Goal: Task Accomplishment & Management: Complete application form

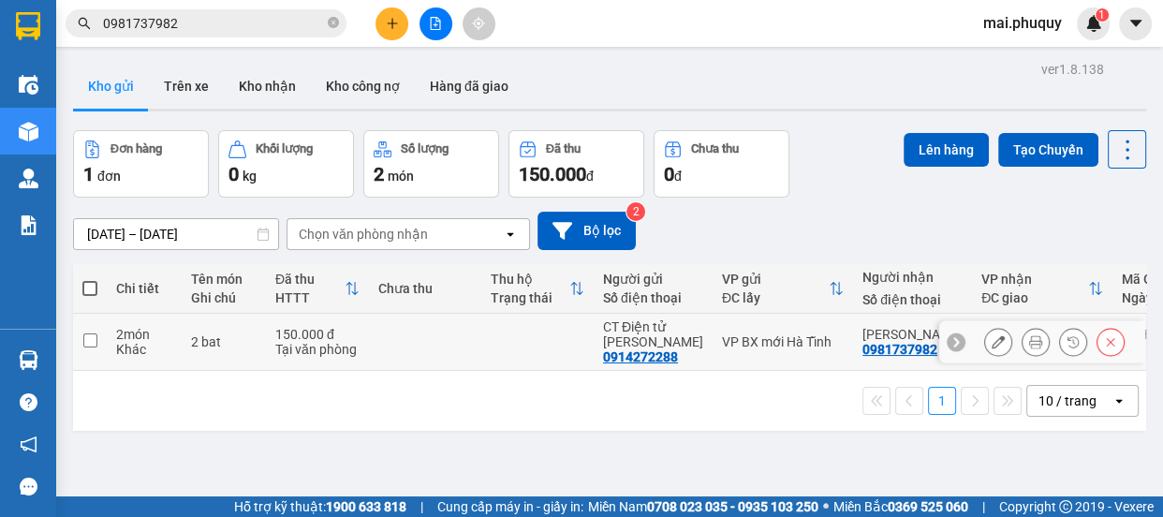
drag, startPoint x: 93, startPoint y: 341, endPoint x: 161, endPoint y: 339, distance: 68.4
click at [93, 342] on input "checkbox" at bounding box center [90, 340] width 14 height 14
checkbox input "true"
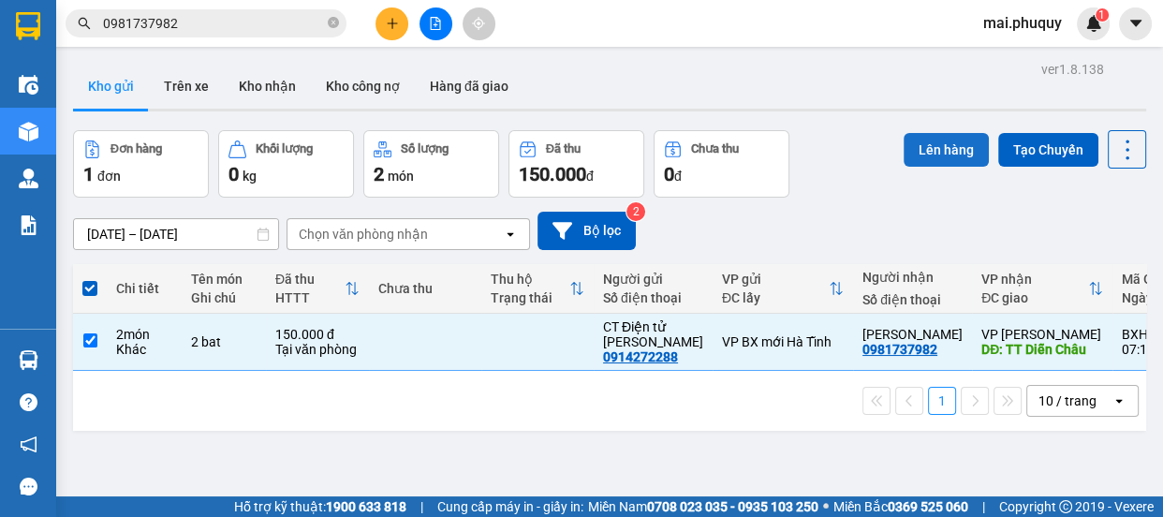
click at [942, 147] on button "Lên hàng" at bounding box center [946, 150] width 85 height 34
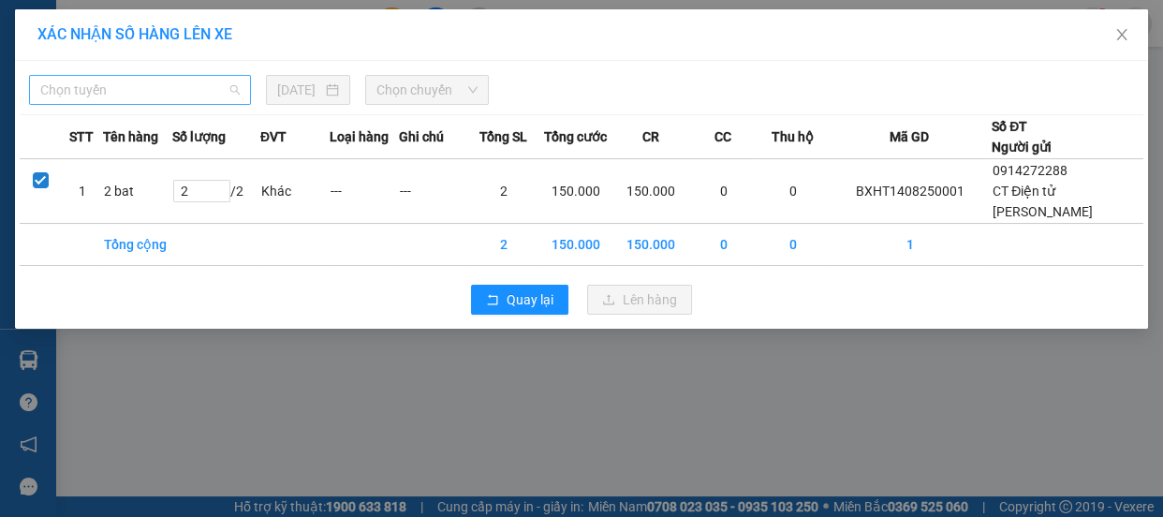
click at [140, 92] on span "Chọn tuyến" at bounding box center [140, 90] width 200 height 28
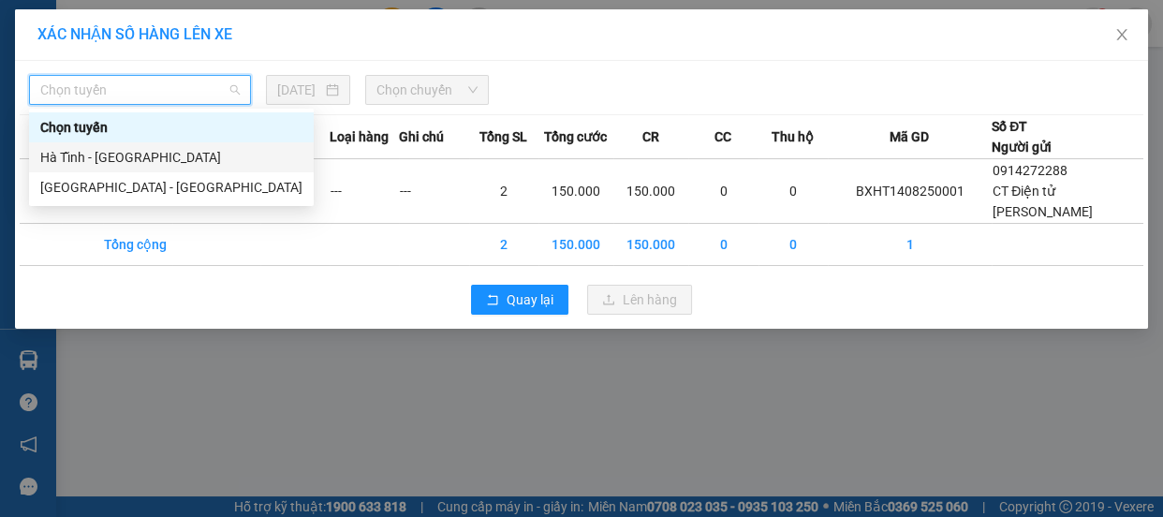
click at [118, 155] on div "Hà Tĩnh - [GEOGRAPHIC_DATA]" at bounding box center [171, 157] width 262 height 21
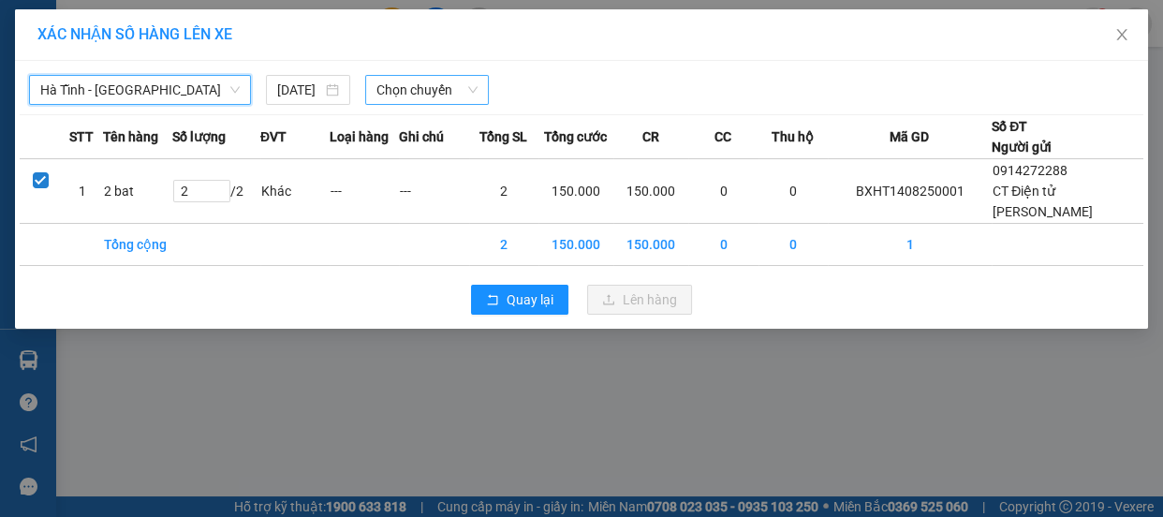
click at [419, 86] on span "Chọn chuyến" at bounding box center [427, 90] width 101 height 28
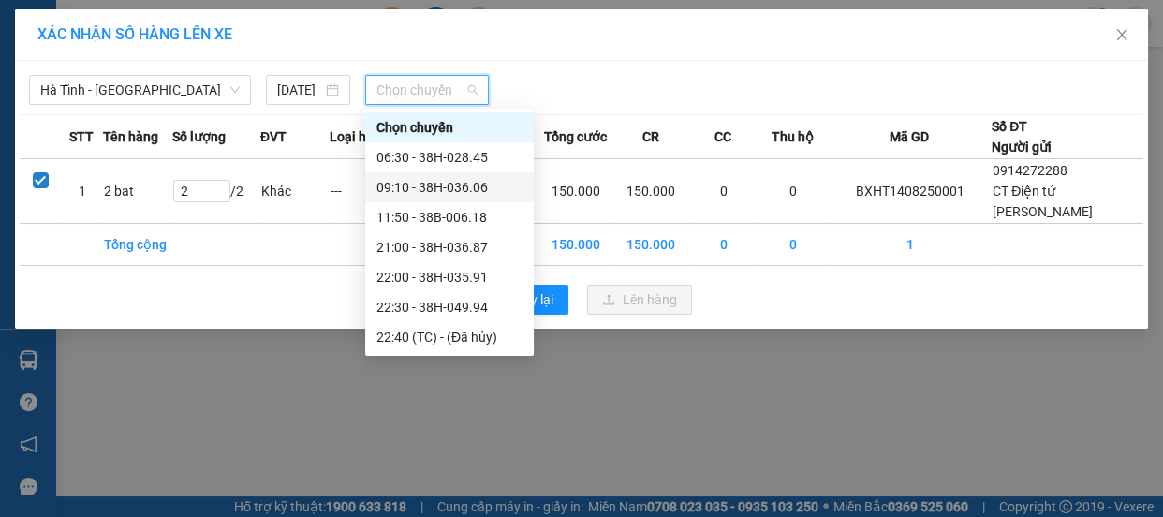
click at [445, 186] on div "09:10 - 38H-036.06" at bounding box center [450, 187] width 146 height 21
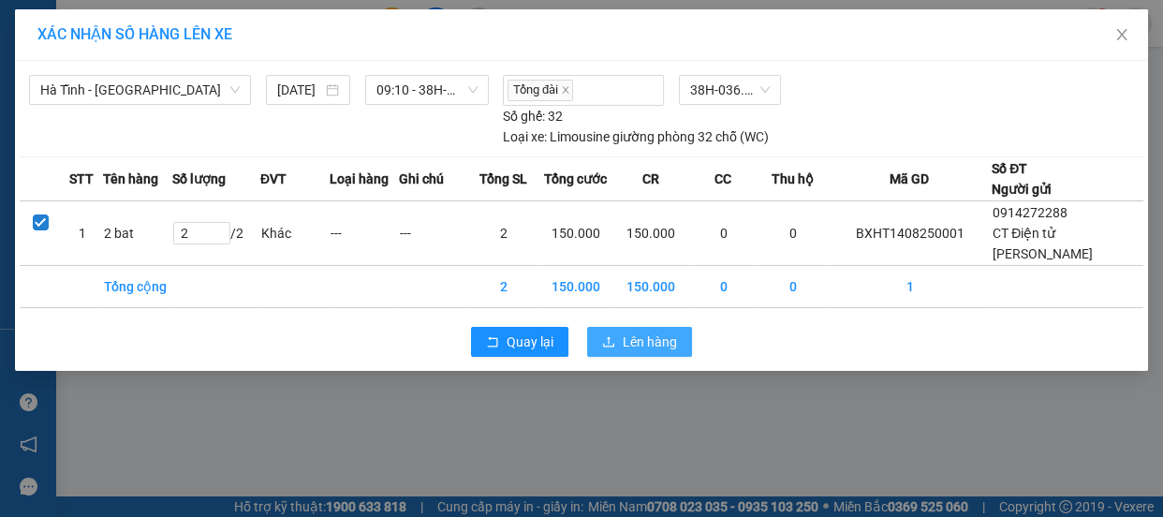
click at [634, 338] on span "Lên hàng" at bounding box center [650, 342] width 54 height 21
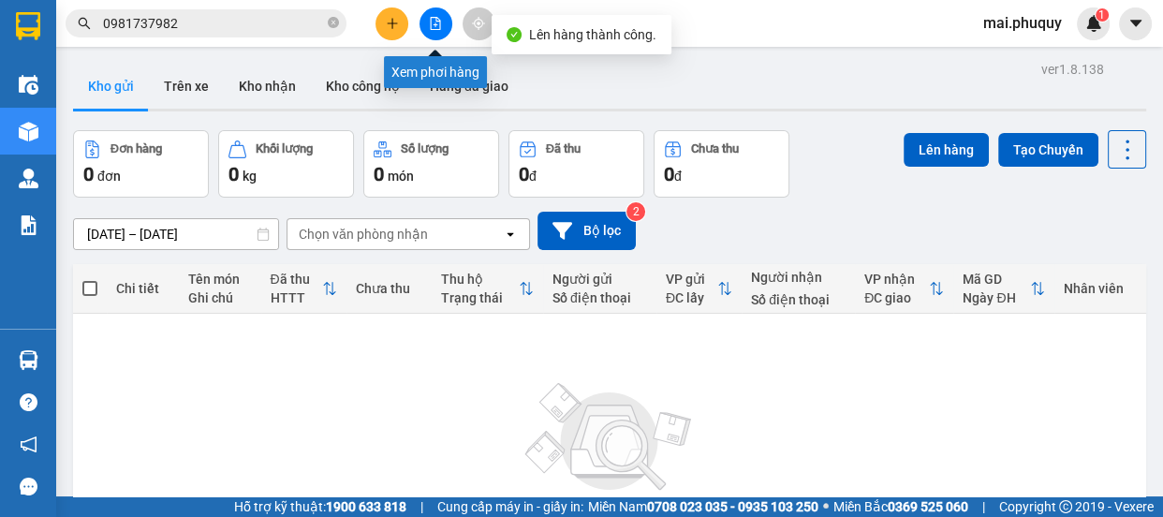
click at [430, 20] on icon "file-add" at bounding box center [435, 23] width 13 height 13
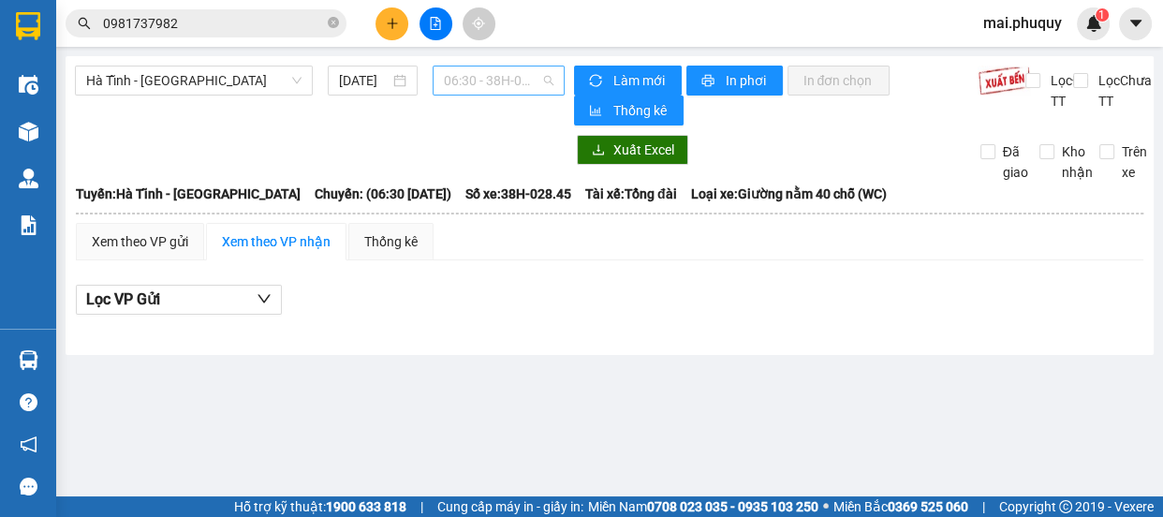
click at [496, 82] on span "06:30 - 38H-028.45" at bounding box center [499, 81] width 110 height 28
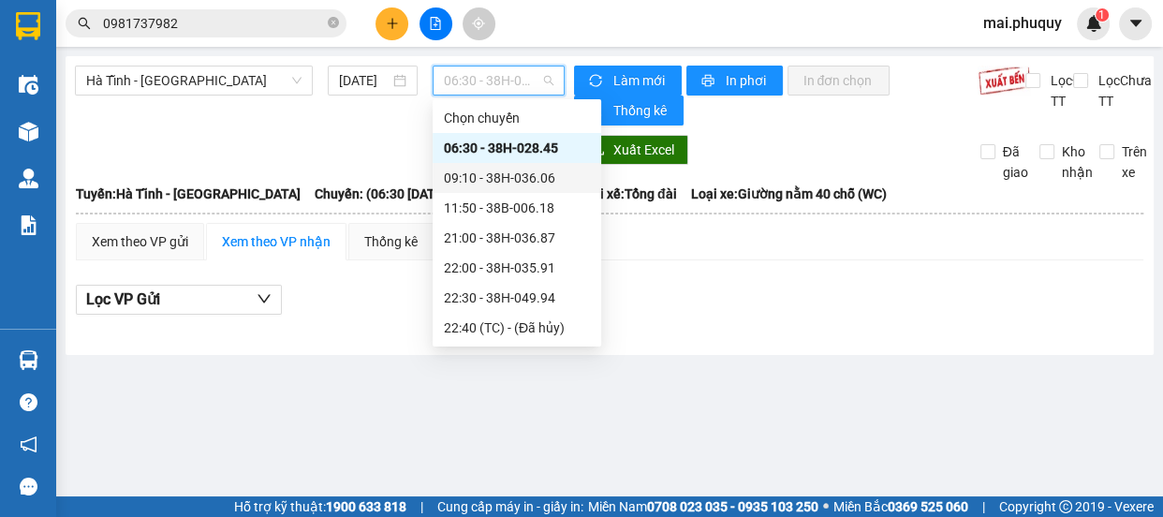
click at [504, 169] on div "09:10 - 38H-036.06" at bounding box center [517, 178] width 146 height 21
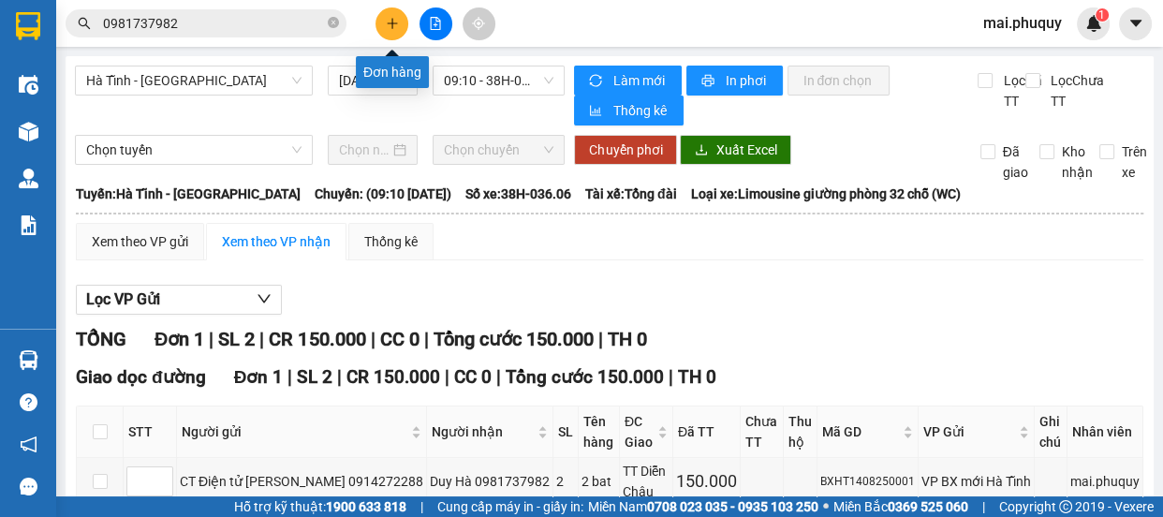
click at [395, 22] on icon "plus" at bounding box center [392, 23] width 13 height 13
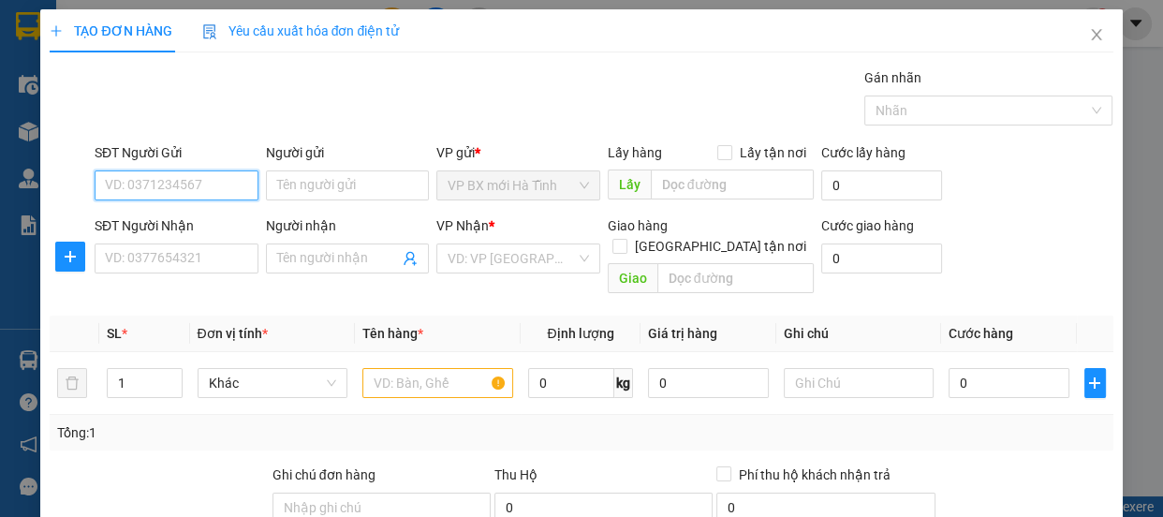
click at [159, 174] on input "SĐT Người Gửi" at bounding box center [177, 185] width 164 height 30
type input "0915373892"
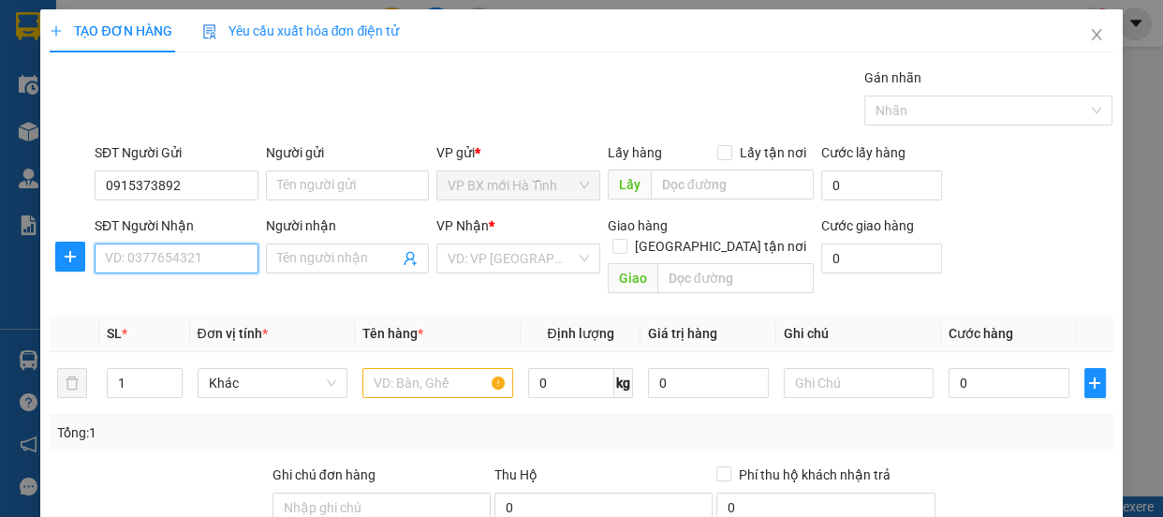
click at [175, 264] on input "SĐT Người Nhận" at bounding box center [177, 259] width 164 height 30
click at [194, 258] on input "SĐT Người Nhận" at bounding box center [177, 259] width 164 height 30
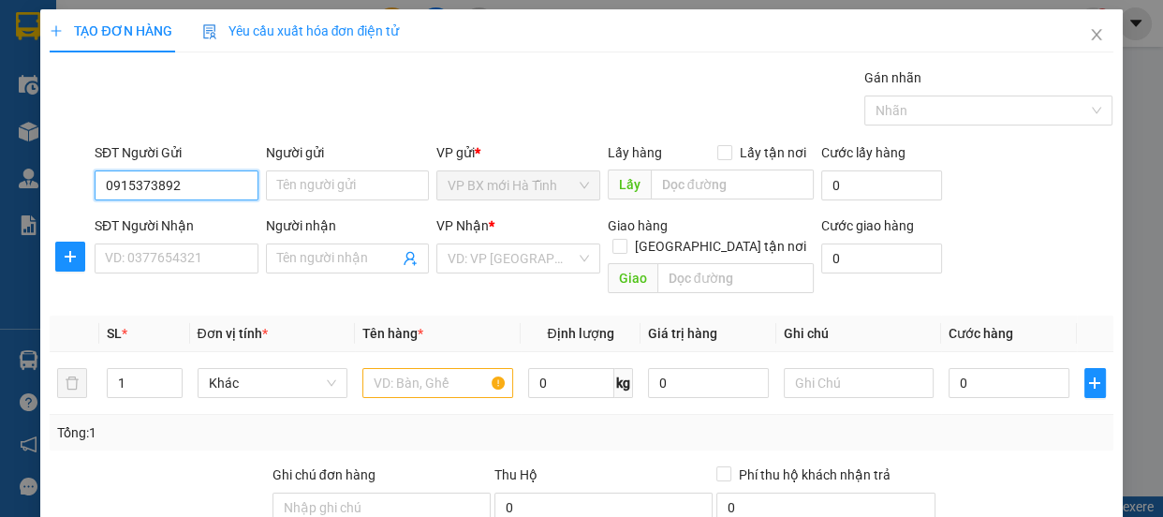
click at [181, 187] on input "0915373892" at bounding box center [177, 185] width 164 height 30
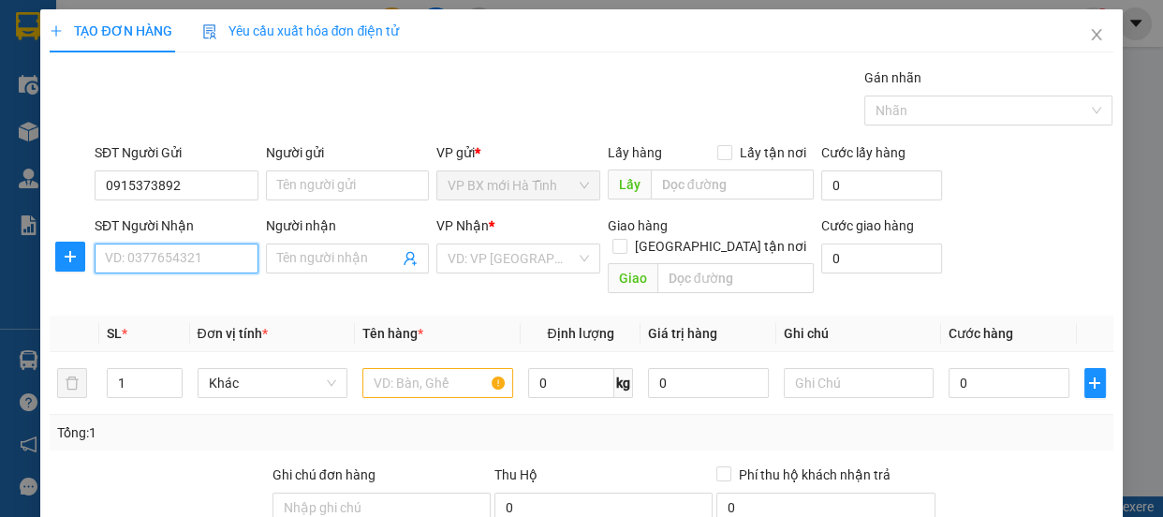
click at [170, 256] on input "SĐT Người Nhận" at bounding box center [177, 259] width 164 height 30
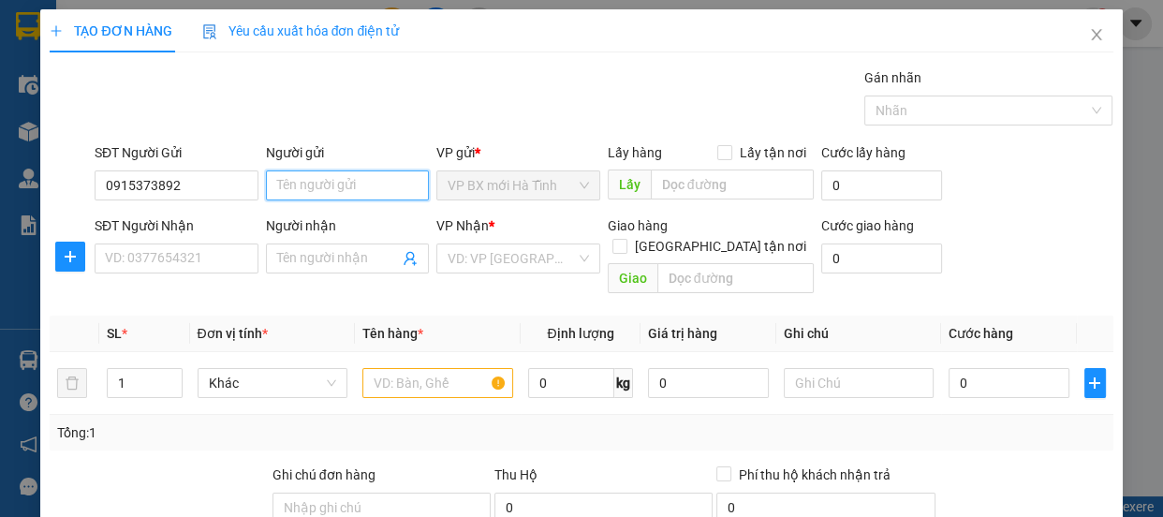
click at [331, 196] on input "Người gửi" at bounding box center [348, 185] width 164 height 30
type input "Em Long"
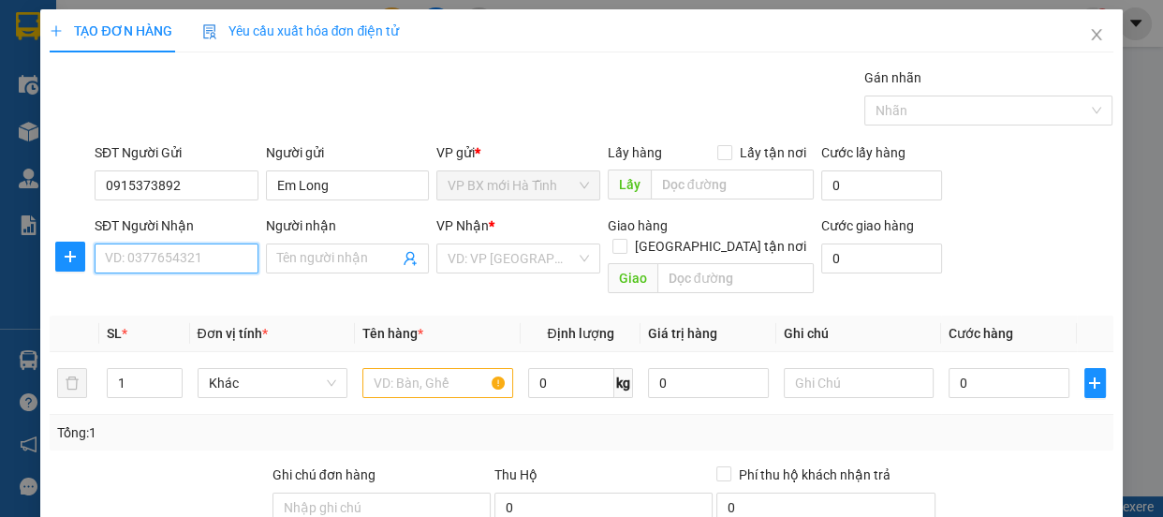
click at [162, 259] on input "SĐT Người Nhận" at bounding box center [177, 259] width 164 height 30
type input "0913054272"
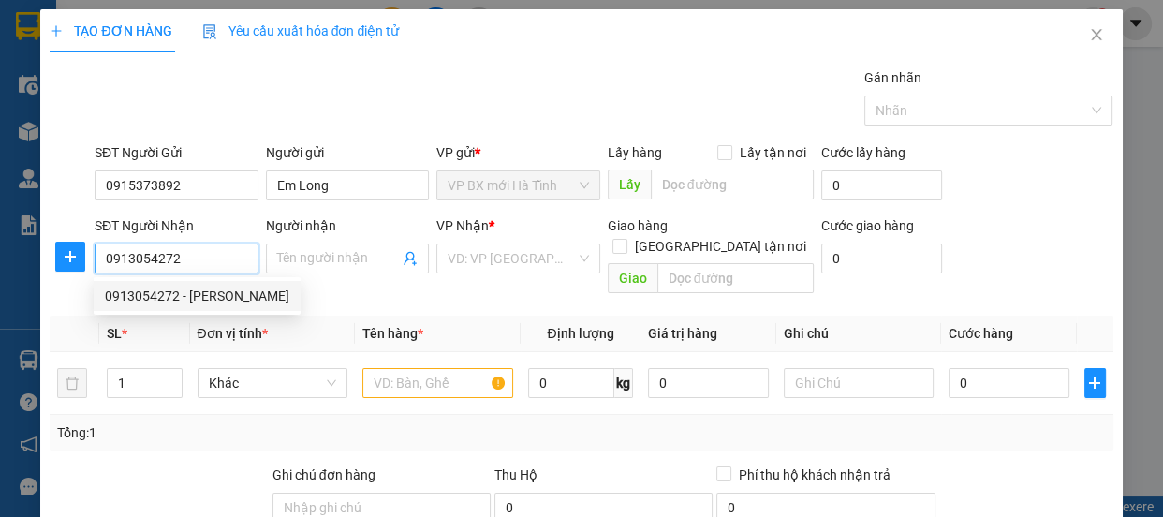
click at [200, 290] on div "0913054272 - [PERSON_NAME]" at bounding box center [197, 296] width 185 height 21
type input "anh giáp"
type input "hồng lĩnh"
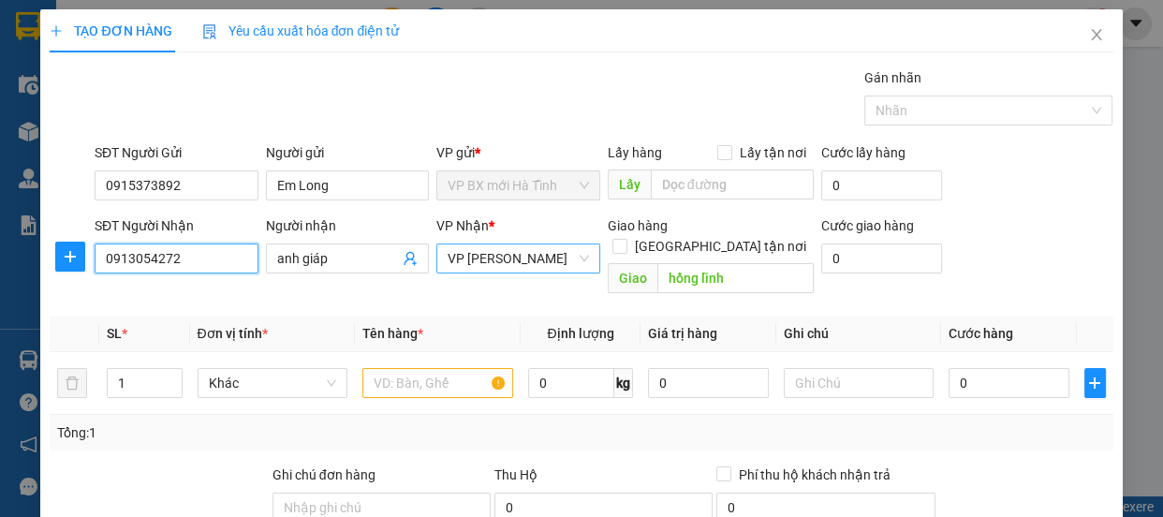
click at [544, 257] on span "VP [PERSON_NAME]" at bounding box center [518, 258] width 141 height 28
type input "0913054272"
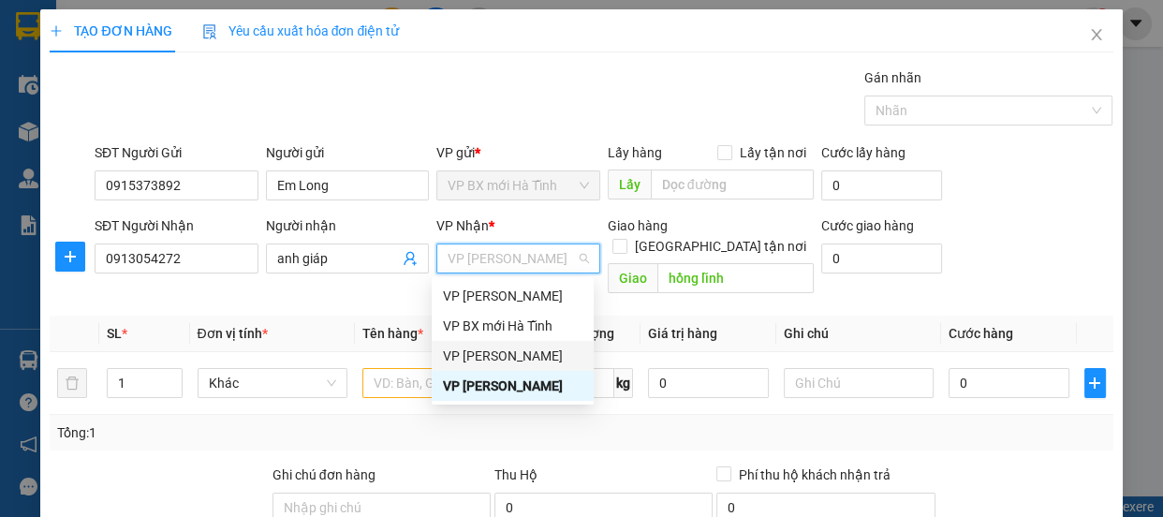
click at [513, 351] on div "VP [PERSON_NAME]" at bounding box center [513, 356] width 140 height 21
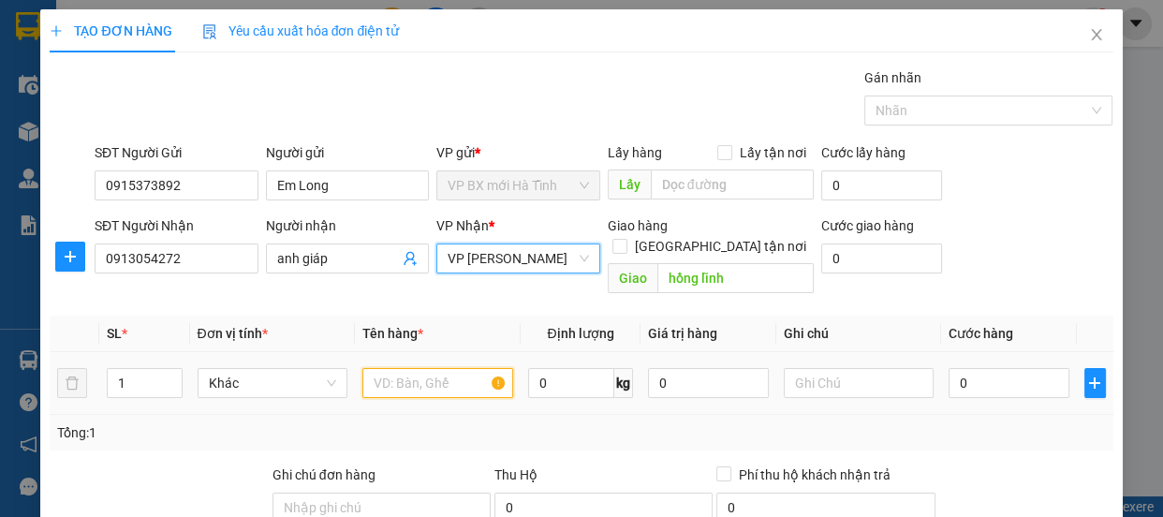
click at [440, 368] on input "text" at bounding box center [437, 383] width 151 height 30
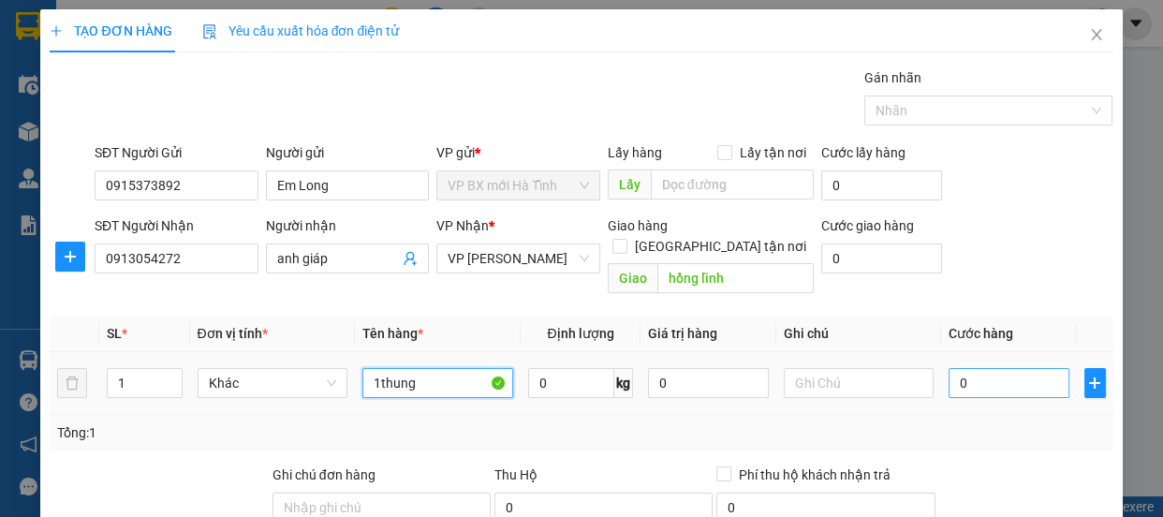
type input "1thung"
click at [974, 368] on input "0" at bounding box center [1009, 383] width 121 height 30
type input "5"
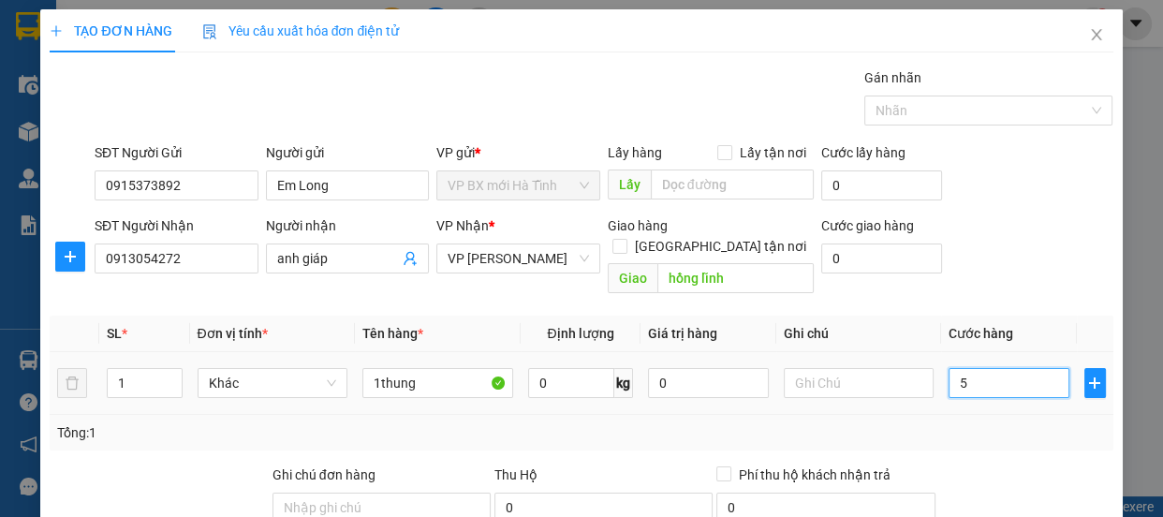
type input "50"
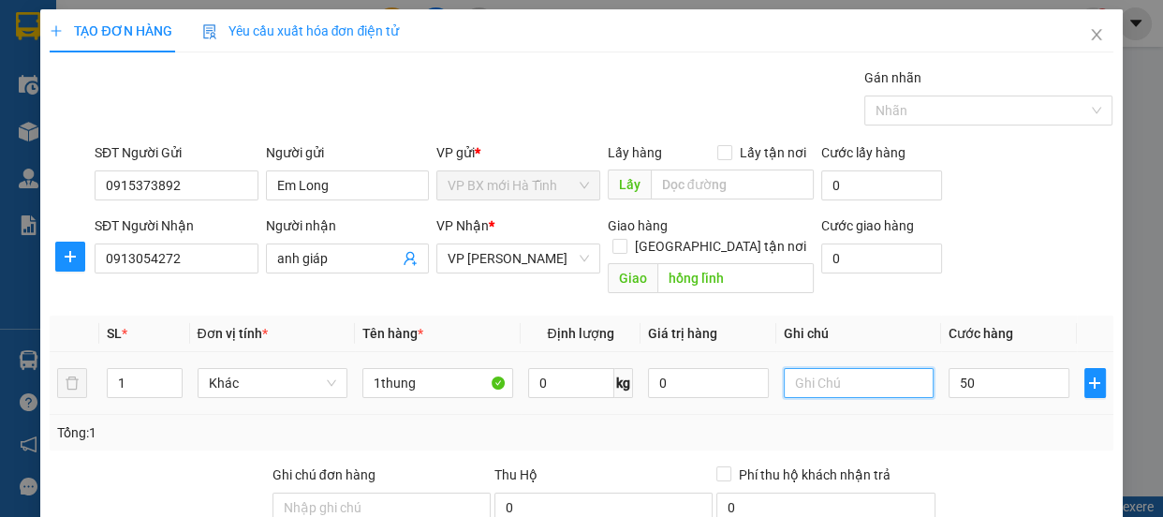
type input "50.000"
click at [848, 368] on input "text" at bounding box center [859, 383] width 151 height 30
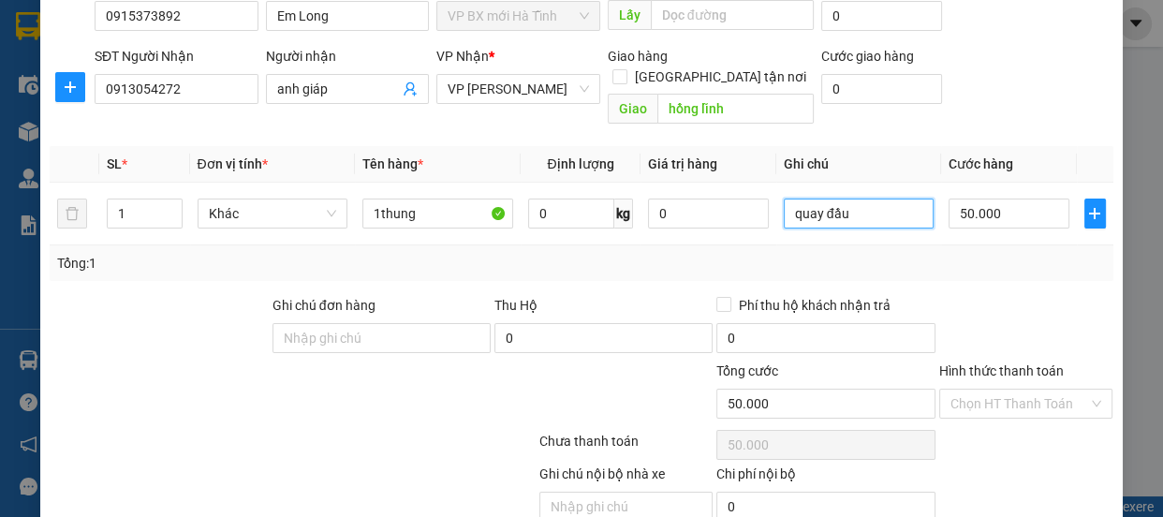
scroll to position [233, 0]
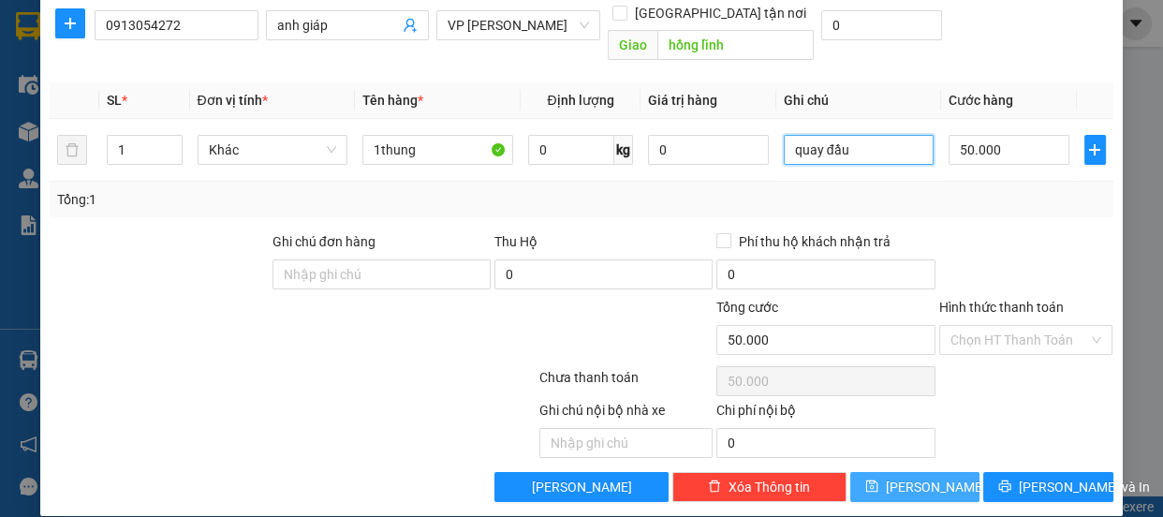
type input "quay đầu"
click at [922, 477] on span "[PERSON_NAME]" at bounding box center [936, 487] width 100 height 21
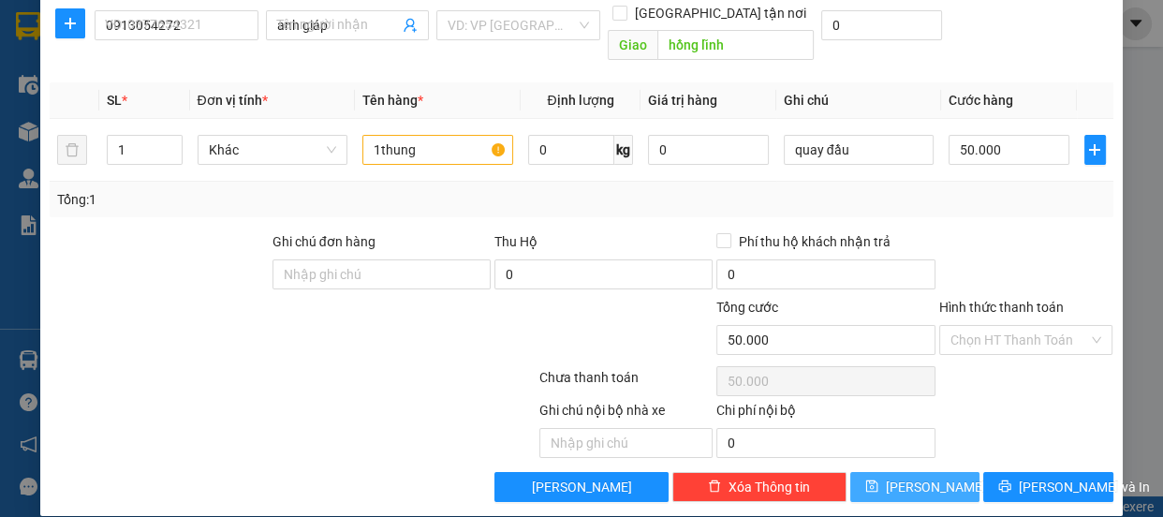
type input "0"
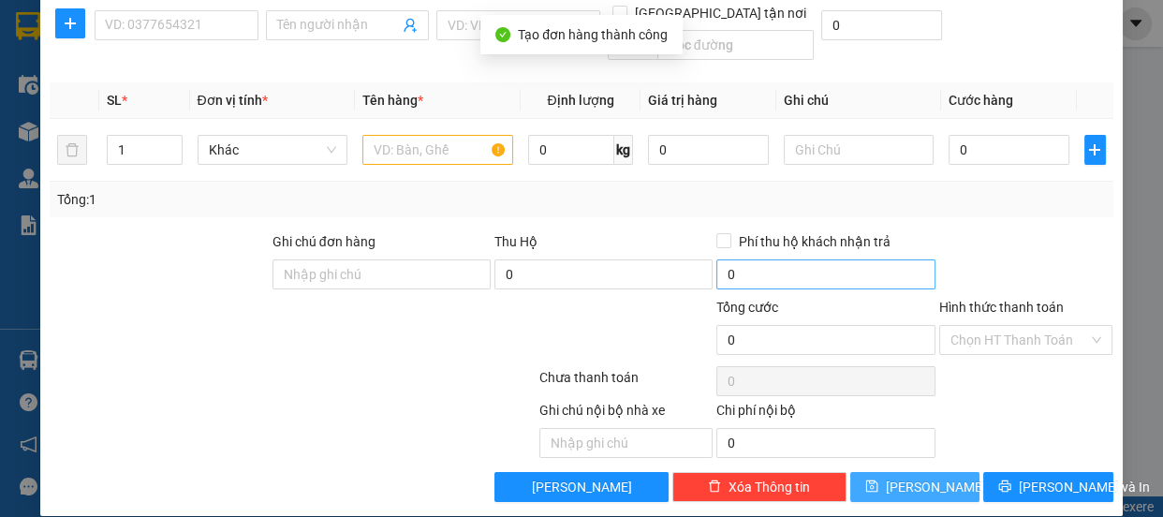
scroll to position [0, 0]
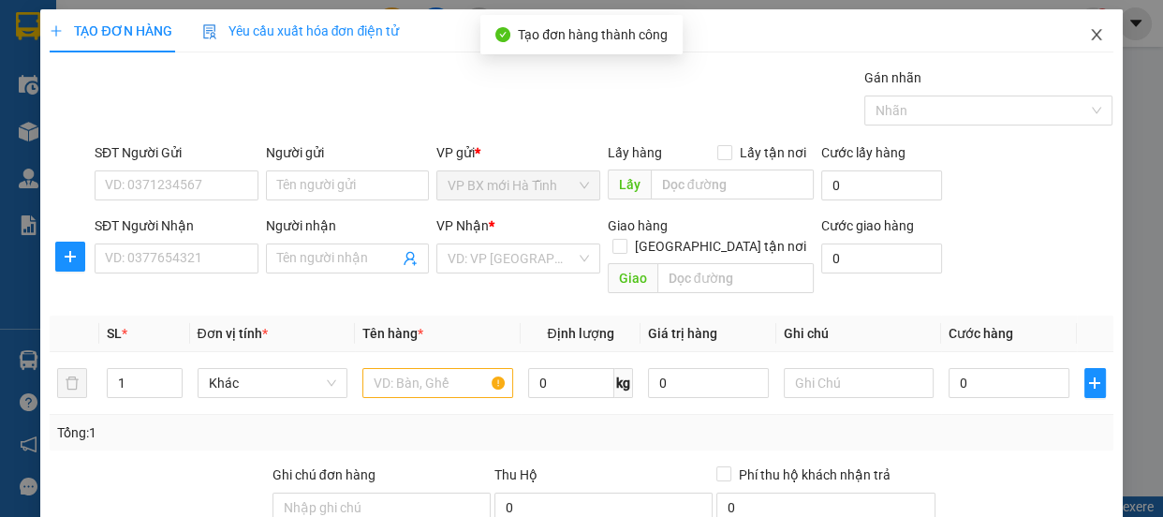
click at [1089, 36] on icon "close" at bounding box center [1096, 34] width 15 height 15
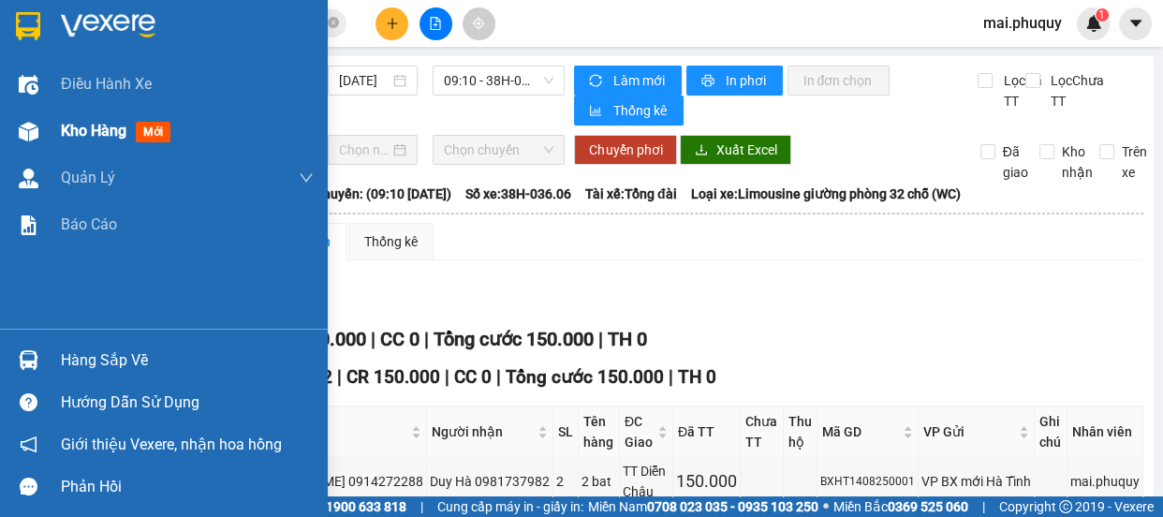
click at [49, 125] on div "Kho hàng mới" at bounding box center [164, 131] width 328 height 47
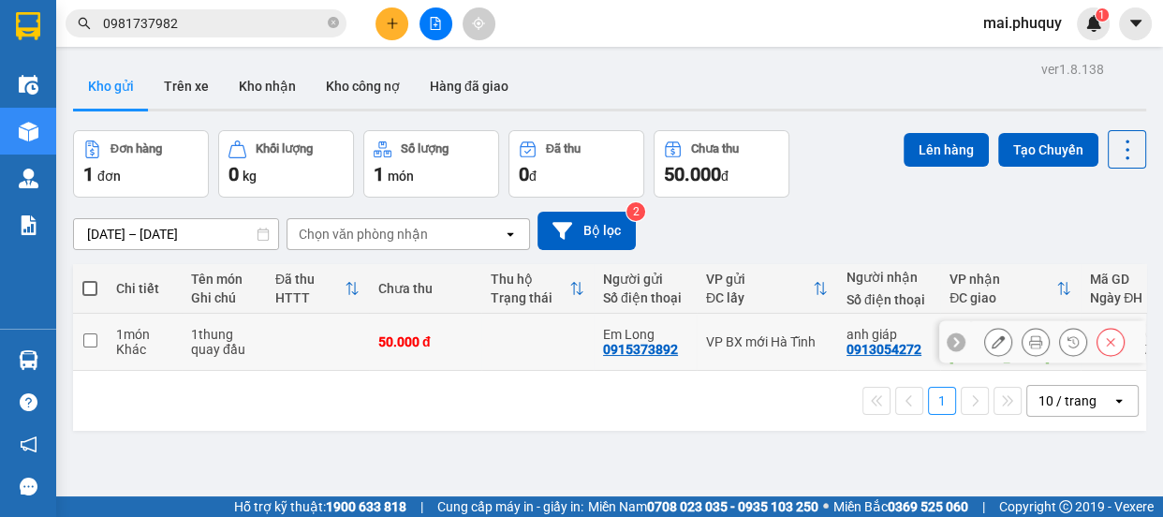
click at [92, 333] on input "checkbox" at bounding box center [90, 340] width 14 height 14
checkbox input "true"
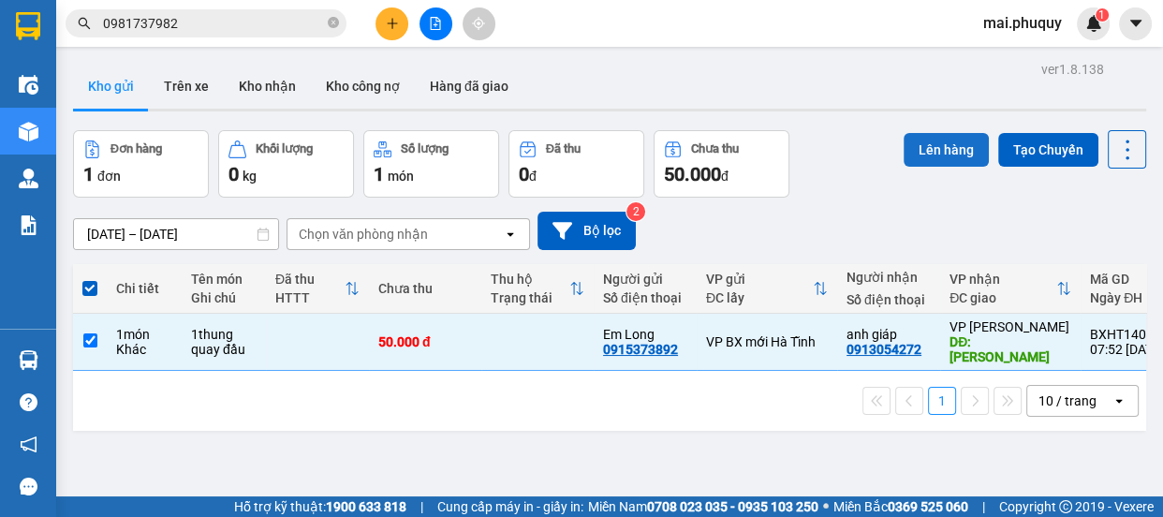
click at [904, 149] on button "Lên hàng" at bounding box center [946, 150] width 85 height 34
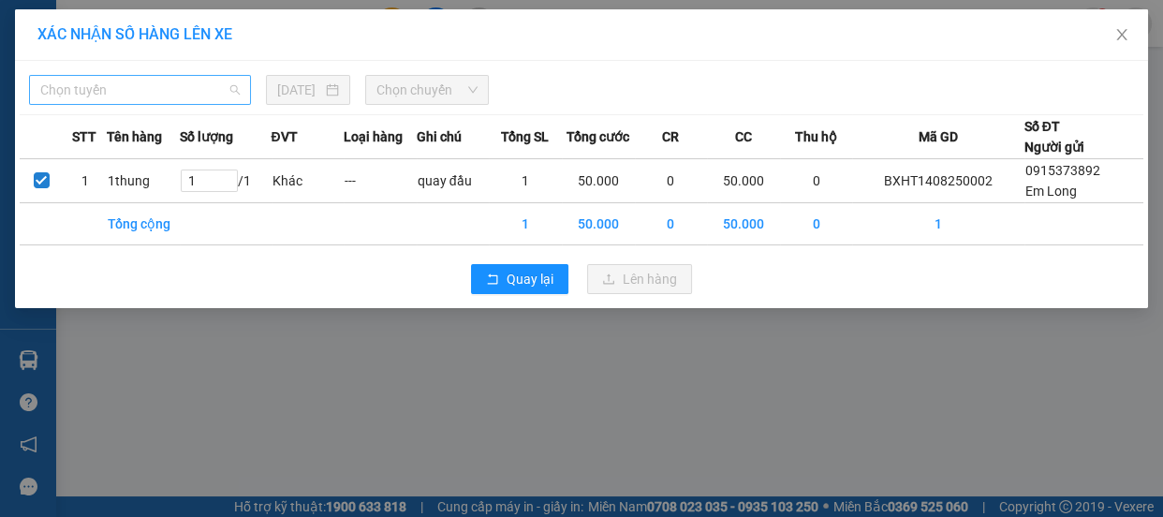
click at [87, 77] on span "Chọn tuyến" at bounding box center [140, 90] width 200 height 28
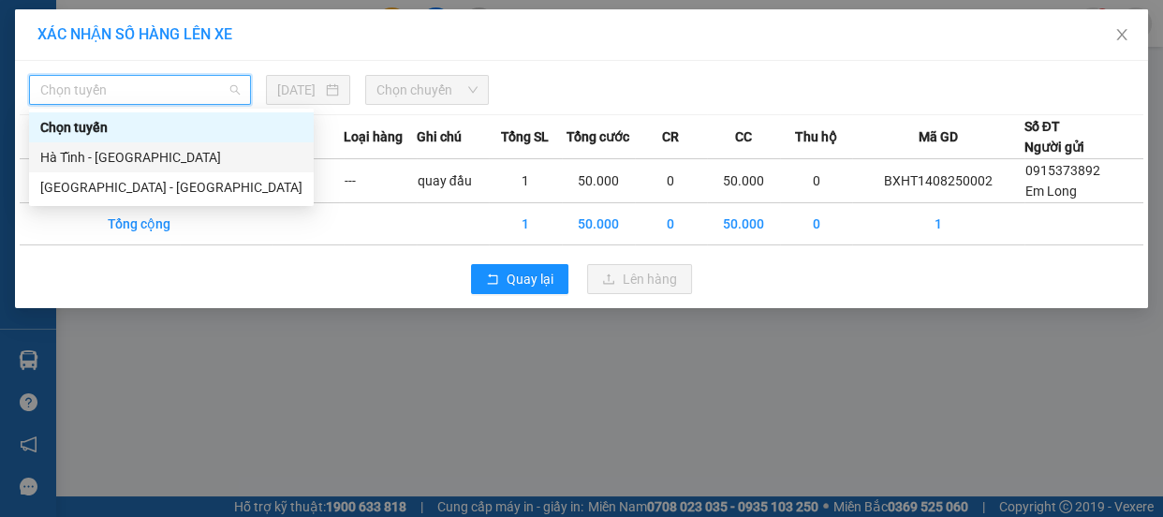
click at [96, 156] on div "Hà Tĩnh - [GEOGRAPHIC_DATA]" at bounding box center [171, 157] width 262 height 21
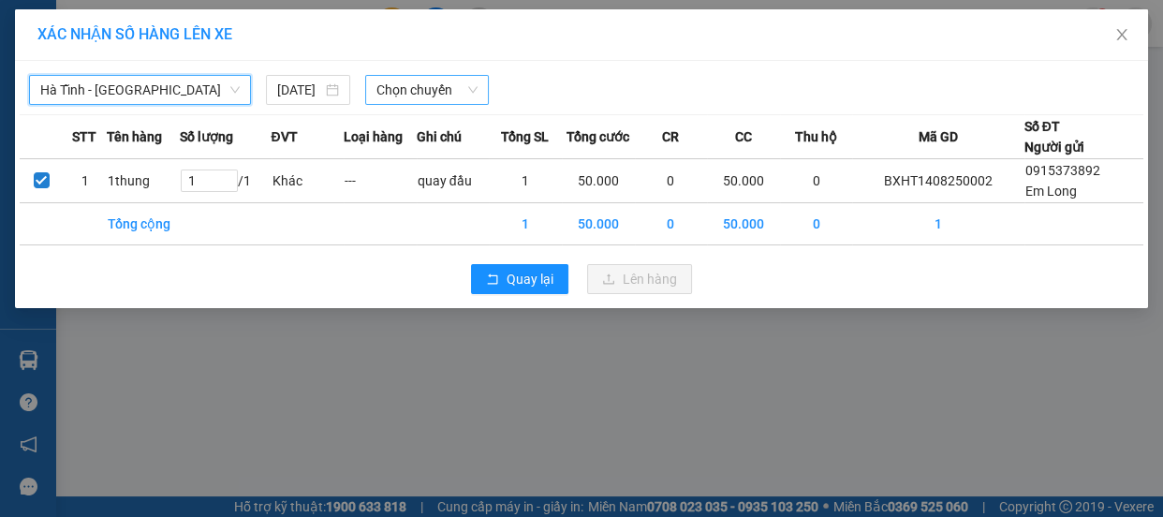
click at [398, 90] on span "Chọn chuyến" at bounding box center [427, 90] width 101 height 28
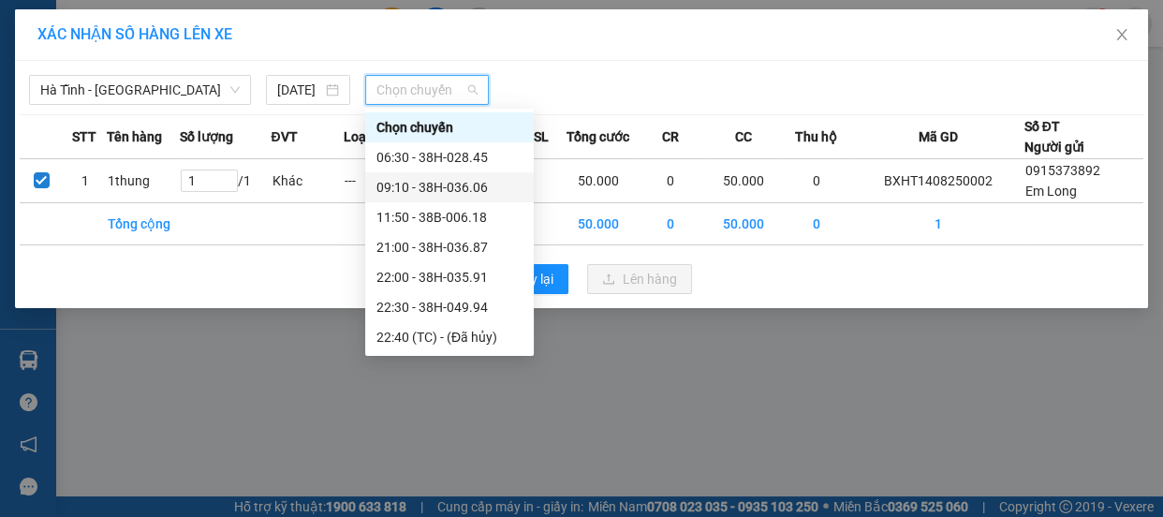
click at [439, 187] on div "09:10 - 38H-036.06" at bounding box center [450, 187] width 146 height 21
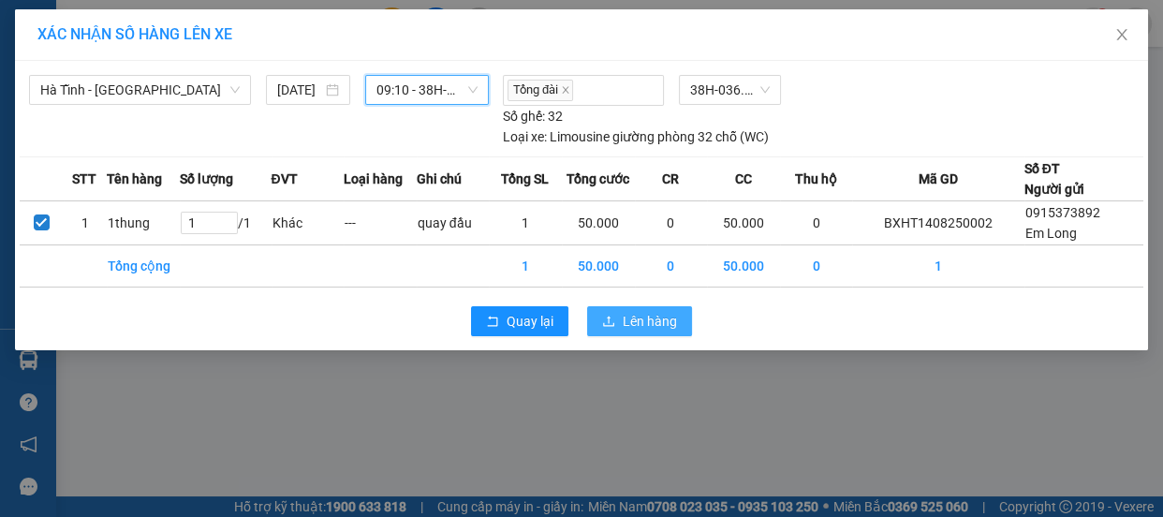
click at [630, 313] on span "Lên hàng" at bounding box center [650, 321] width 54 height 21
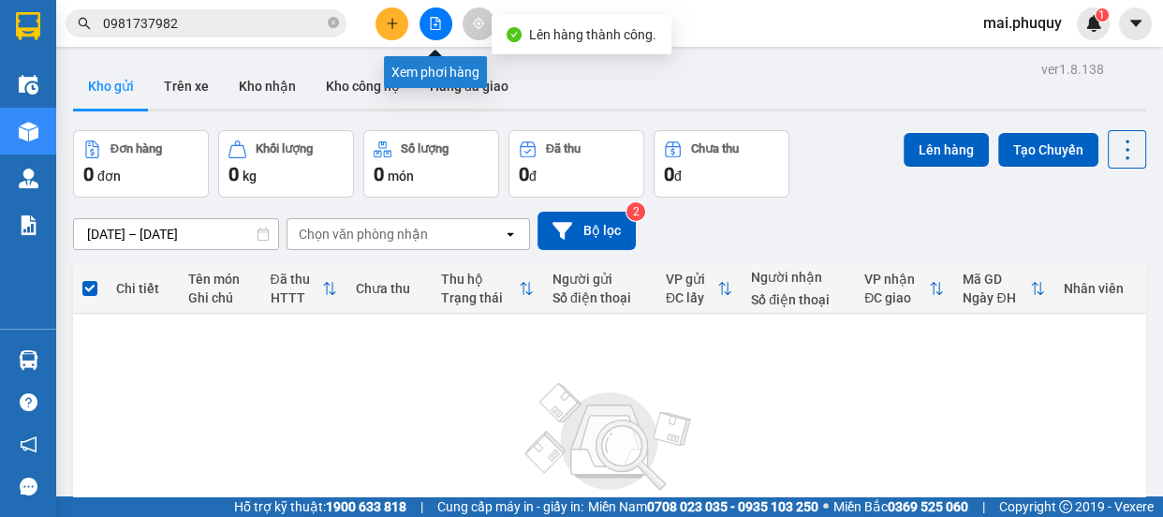
click at [431, 24] on icon "file-add" at bounding box center [435, 23] width 13 height 13
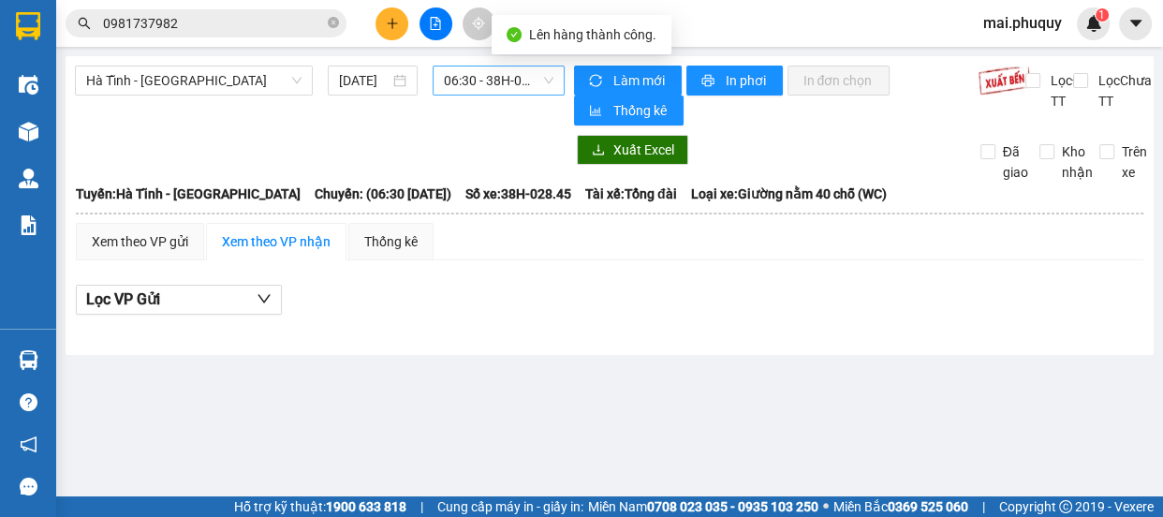
click at [486, 84] on span "06:30 - 38H-028.45" at bounding box center [499, 81] width 110 height 28
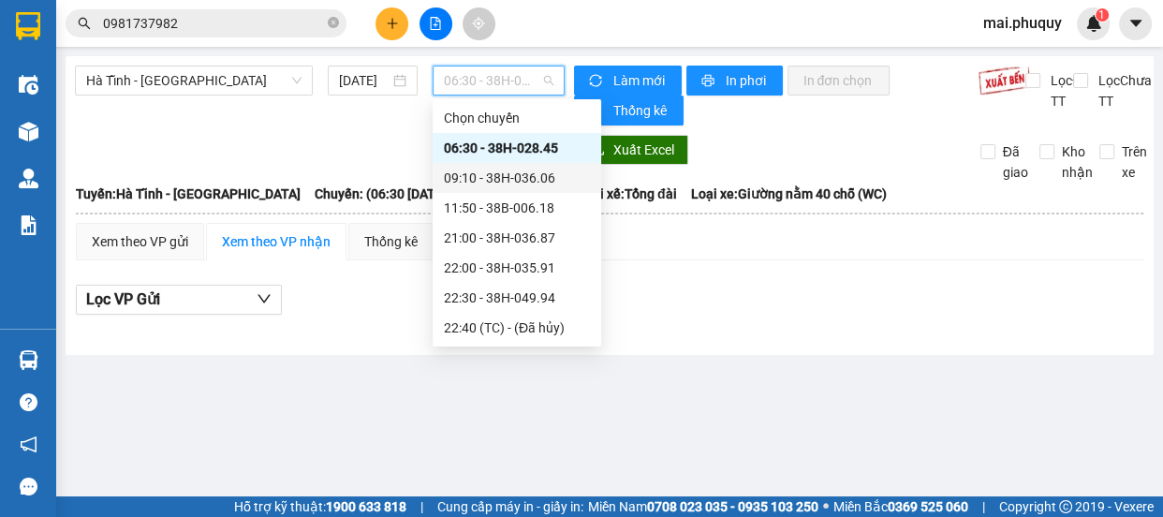
click at [504, 178] on div "09:10 - 38H-036.06" at bounding box center [517, 178] width 146 height 21
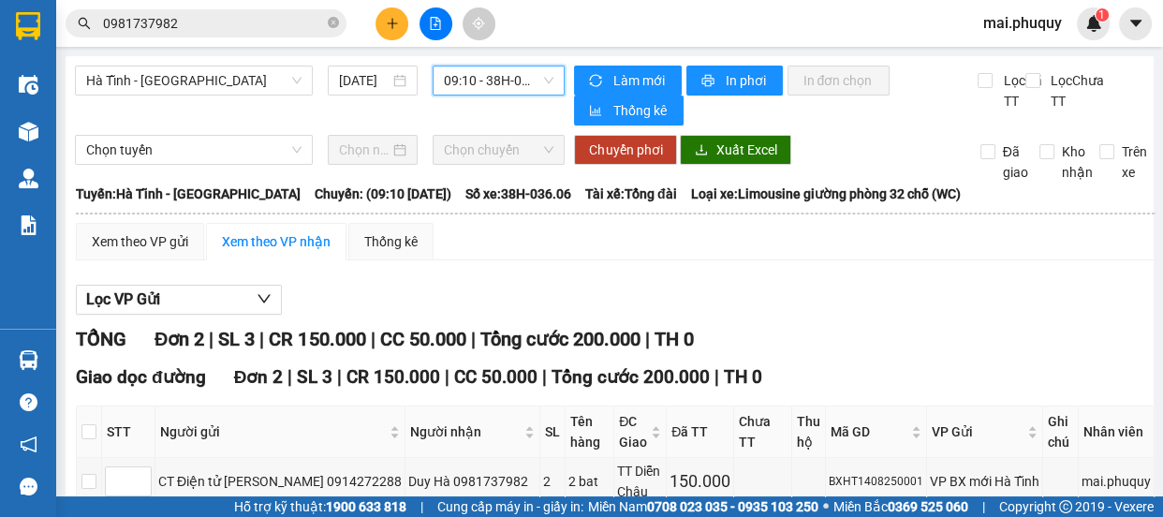
scroll to position [159, 0]
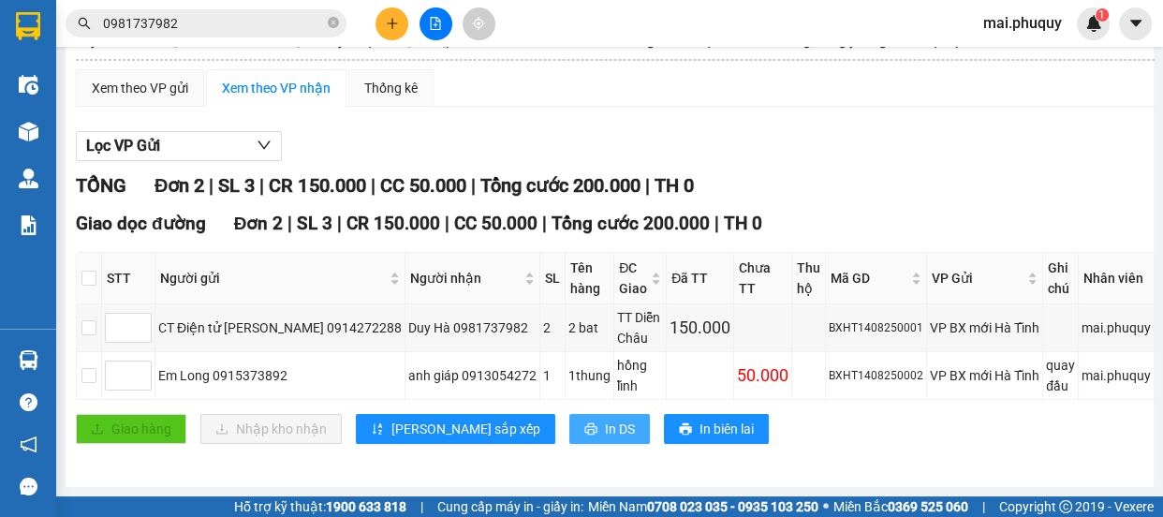
click at [569, 422] on button "In DS" at bounding box center [609, 429] width 81 height 30
